Goal: Task Accomplishment & Management: Complete application form

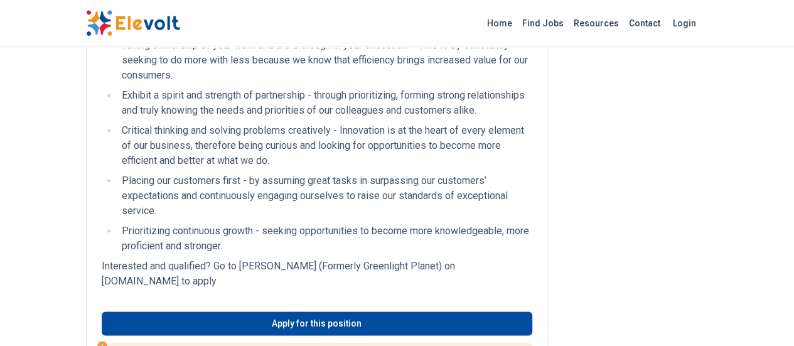
scroll to position [696, 0]
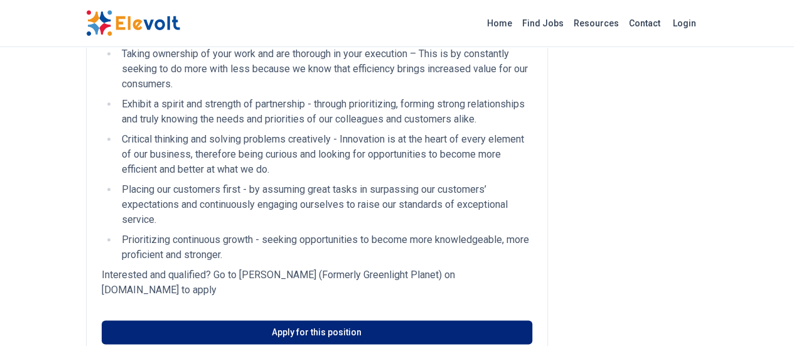
click at [277, 320] on link "Apply for this position" at bounding box center [317, 332] width 431 height 24
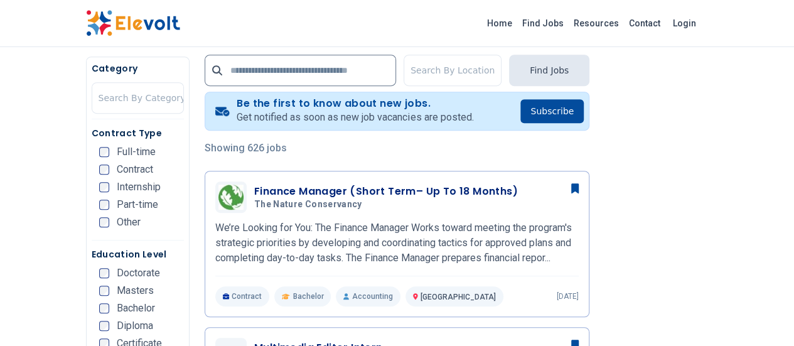
scroll to position [154, 0]
